Goal: Find specific page/section: Find specific page/section

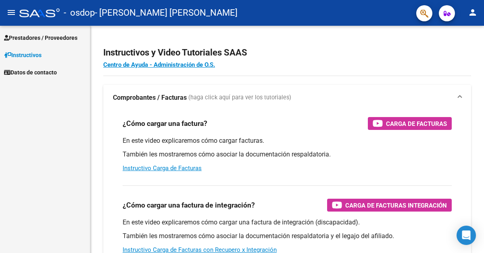
click at [23, 39] on span "Prestadores / Proveedores" at bounding box center [40, 37] width 73 height 9
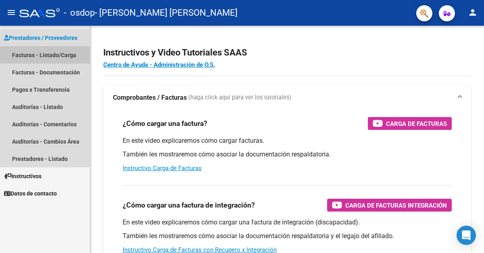
click at [27, 56] on link "Facturas - Listado/Carga" at bounding box center [45, 54] width 90 height 17
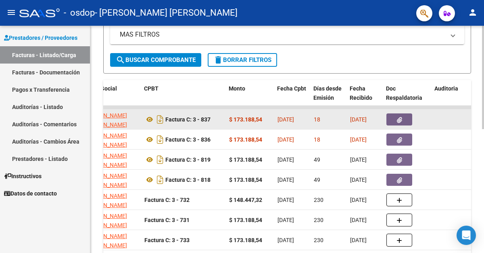
scroll to position [0, 246]
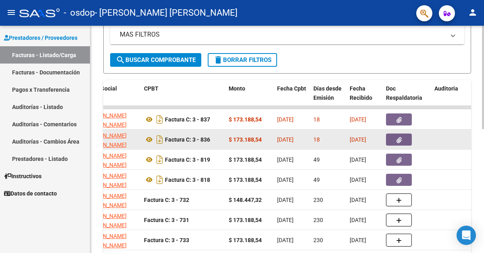
click at [361, 138] on span "[DATE]" at bounding box center [357, 140] width 17 height 6
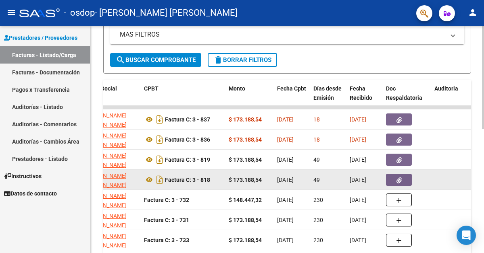
click at [363, 182] on span "[DATE]" at bounding box center [357, 180] width 17 height 6
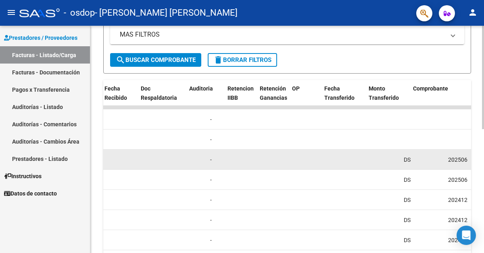
scroll to position [0, 607]
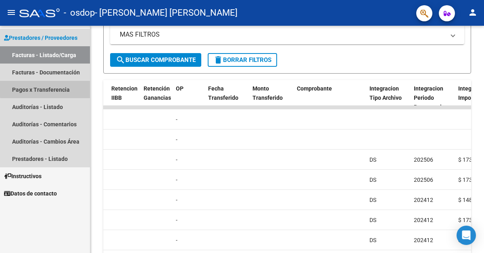
click at [52, 86] on link "Pagos x Transferencia" at bounding box center [45, 89] width 90 height 17
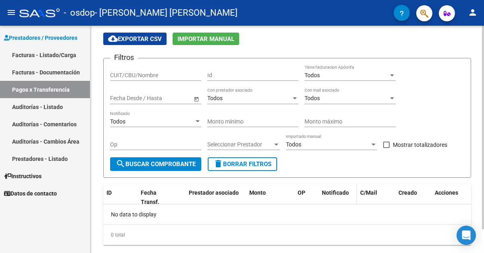
scroll to position [45, 0]
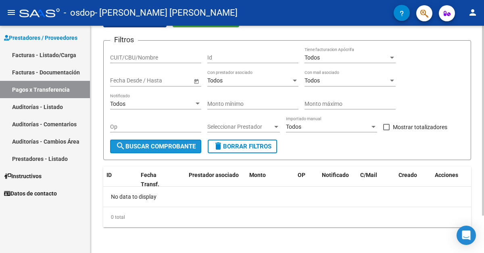
click at [190, 149] on span "search Buscar Comprobante" at bounding box center [156, 146] width 80 height 7
click at [174, 56] on input "CUIT/CBU/Nombre" at bounding box center [155, 57] width 91 height 7
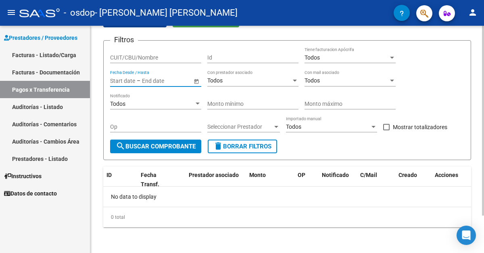
click at [175, 81] on input "text" at bounding box center [161, 80] width 39 height 7
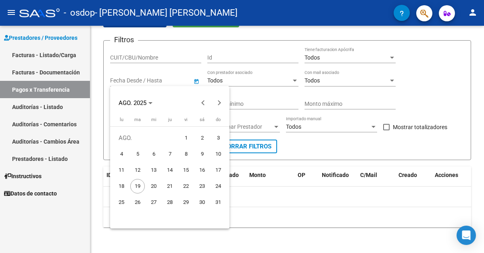
click at [189, 81] on div at bounding box center [242, 126] width 484 height 253
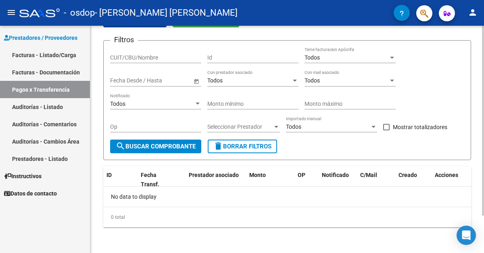
click at [193, 81] on span "Open calendar" at bounding box center [196, 80] width 19 height 19
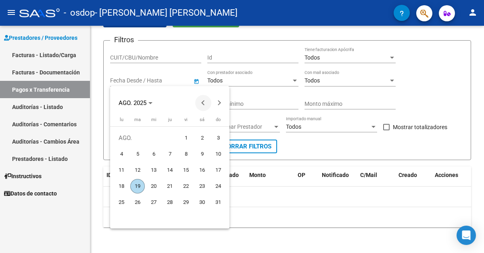
click at [196, 102] on span "Previous month" at bounding box center [203, 103] width 16 height 16
click at [220, 135] on span "1" at bounding box center [218, 138] width 15 height 15
type input "[DATE]"
click at [358, 142] on div at bounding box center [242, 126] width 484 height 253
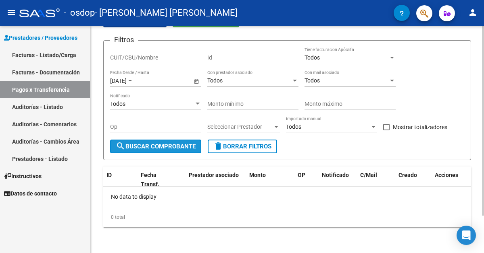
click at [172, 149] on span "search Buscar Comprobante" at bounding box center [156, 146] width 80 height 7
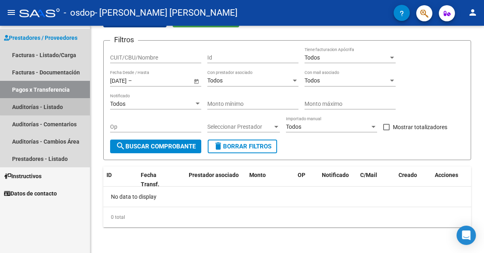
click at [46, 106] on link "Auditorías - Listado" at bounding box center [45, 106] width 90 height 17
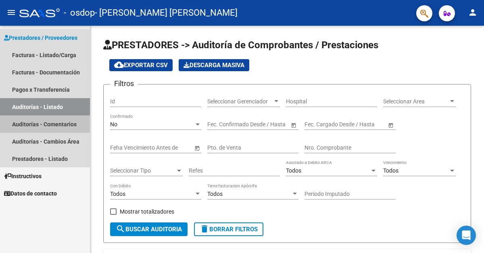
click at [51, 122] on link "Auditorías - Comentarios" at bounding box center [45, 124] width 90 height 17
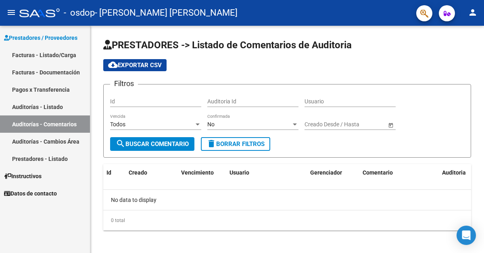
click at [56, 141] on link "Auditorías - Cambios Área" at bounding box center [45, 141] width 90 height 17
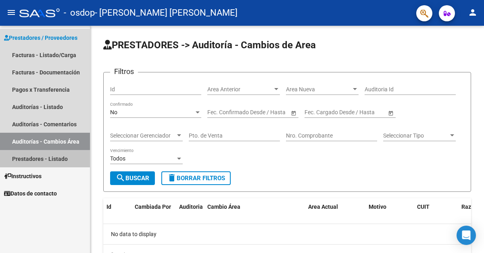
click at [52, 163] on link "Prestadores - Listado" at bounding box center [45, 158] width 90 height 17
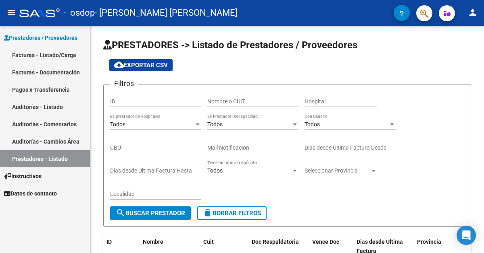
click at [54, 57] on link "Facturas - Listado/Carga" at bounding box center [45, 54] width 90 height 17
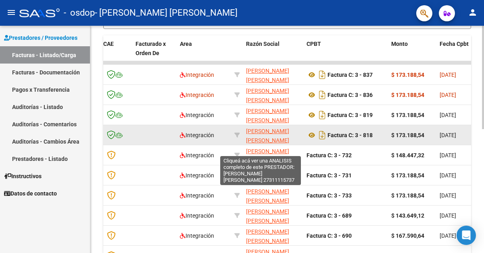
scroll to position [1, 0]
